Goal: Information Seeking & Learning: Check status

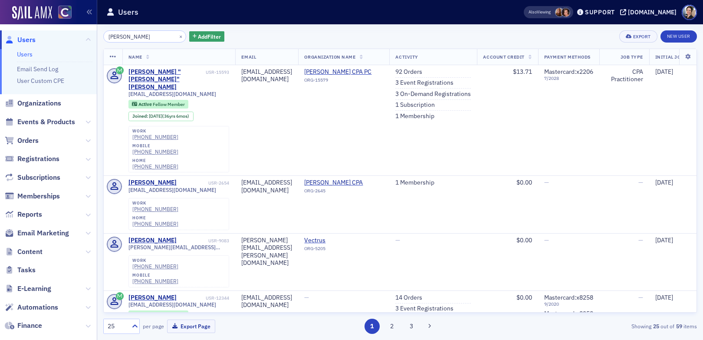
scroll to position [804, 0]
click at [177, 37] on button "×" at bounding box center [181, 36] width 8 height 8
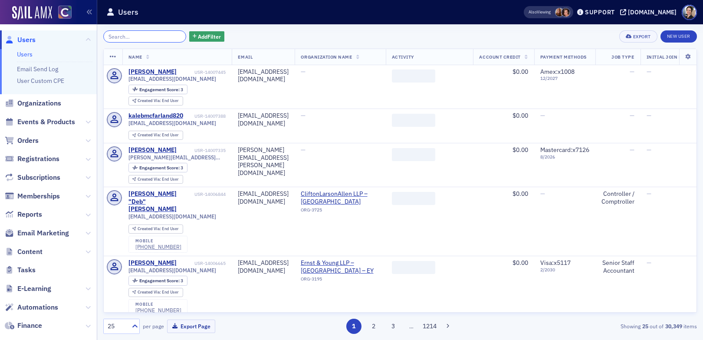
click at [155, 40] on input "search" at bounding box center [144, 36] width 83 height 12
paste input "[EMAIL_ADDRESS][DOMAIN_NAME]"
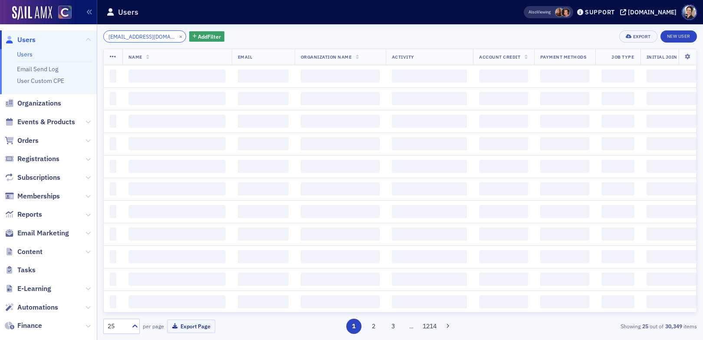
scroll to position [0, 14]
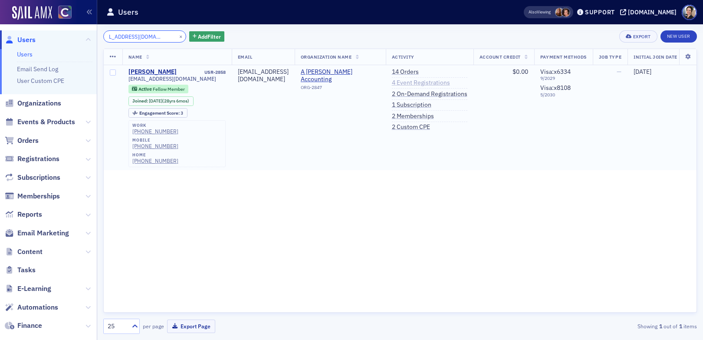
type input "[EMAIL_ADDRESS][DOMAIN_NAME]"
click at [438, 84] on link "4 Event Registrations" at bounding box center [421, 83] width 58 height 8
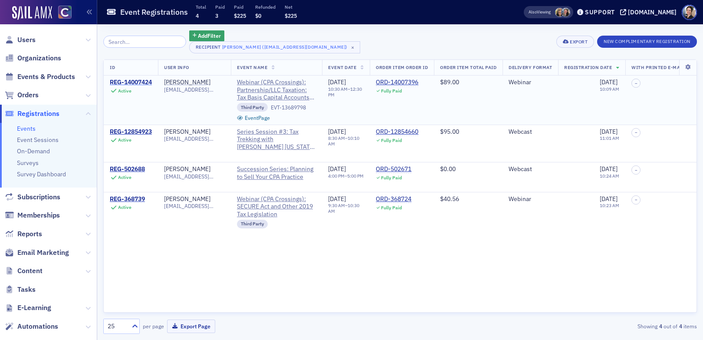
click at [143, 84] on div "REG-14007424" at bounding box center [131, 83] width 42 height 8
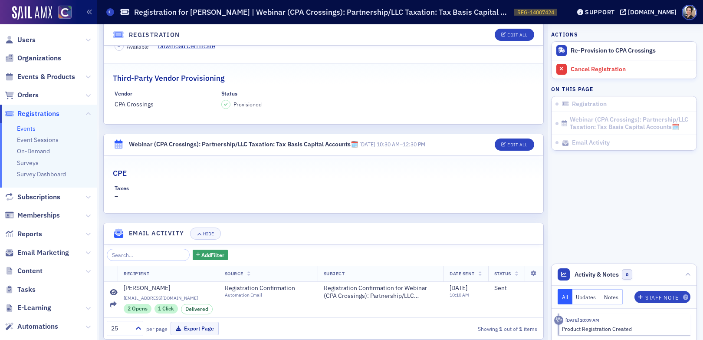
scroll to position [244, 0]
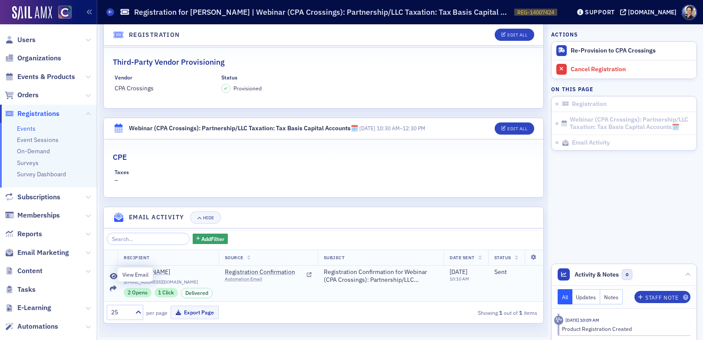
click at [111, 273] on icon at bounding box center [114, 276] width 8 height 7
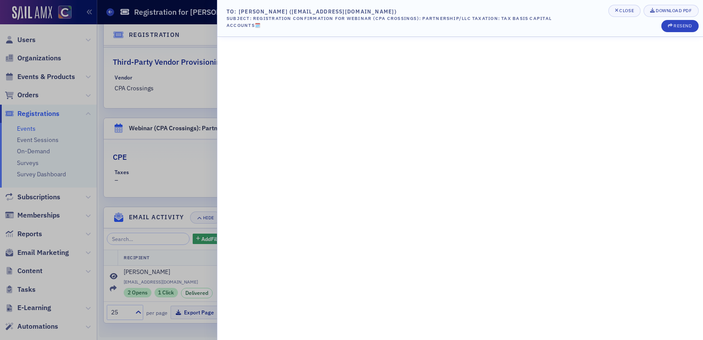
click at [189, 152] on div at bounding box center [351, 170] width 703 height 340
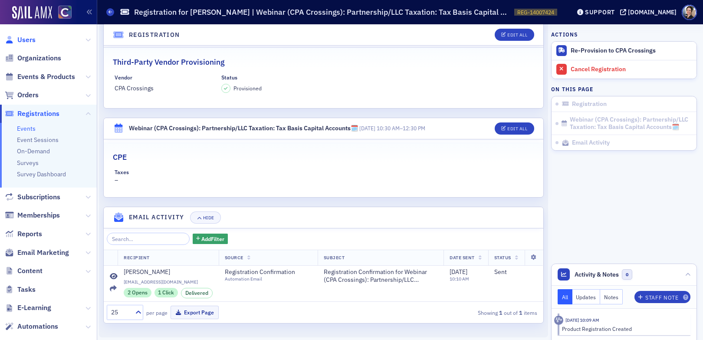
click at [23, 40] on span "Users" at bounding box center [26, 40] width 18 height 10
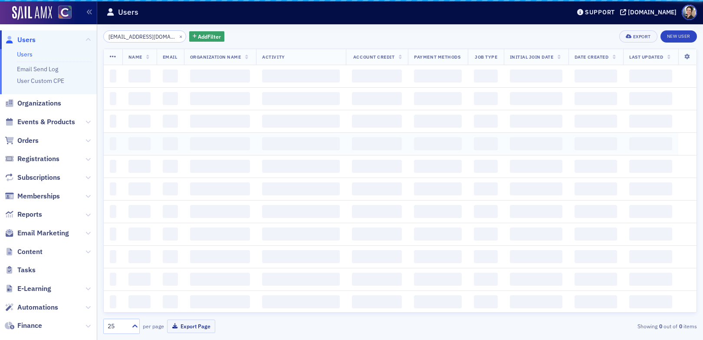
scroll to position [0, 14]
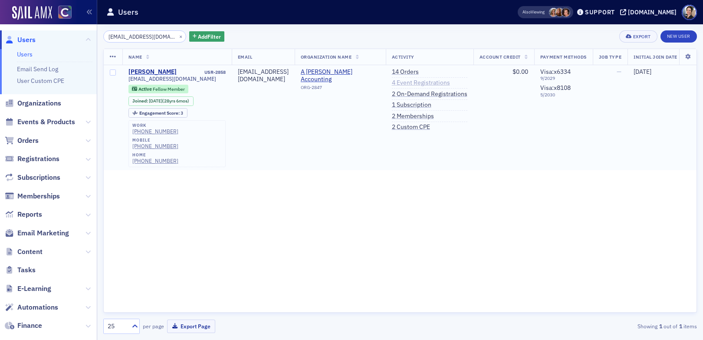
click at [450, 81] on link "4 Event Registrations" at bounding box center [421, 83] width 58 height 8
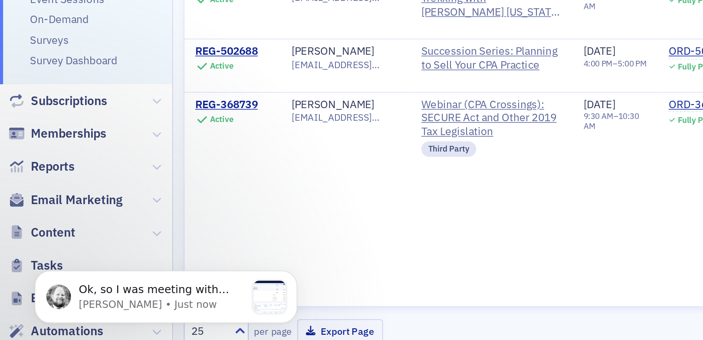
scroll to position [1158, 0]
